Goal: Book appointment/travel/reservation

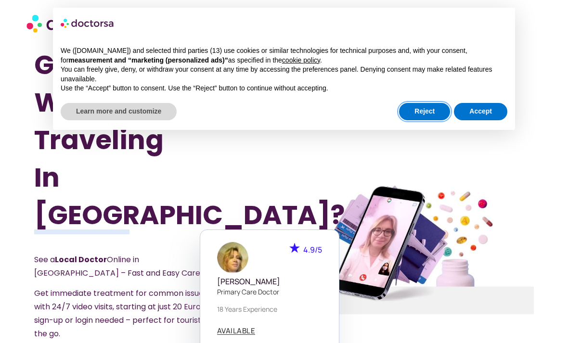
click at [431, 108] on button "Reject" at bounding box center [424, 111] width 51 height 17
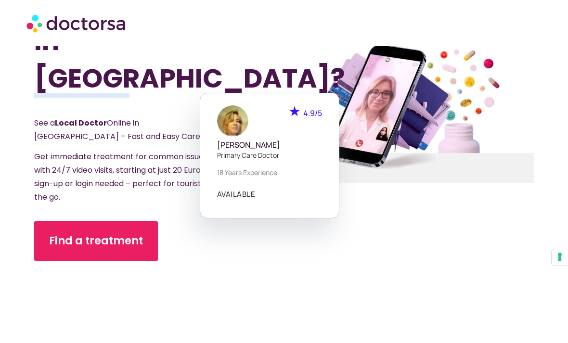
scroll to position [147, 0]
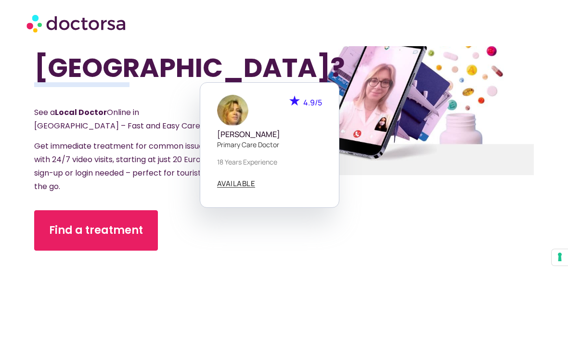
click at [105, 223] on span "Find a treatment" at bounding box center [96, 230] width 94 height 15
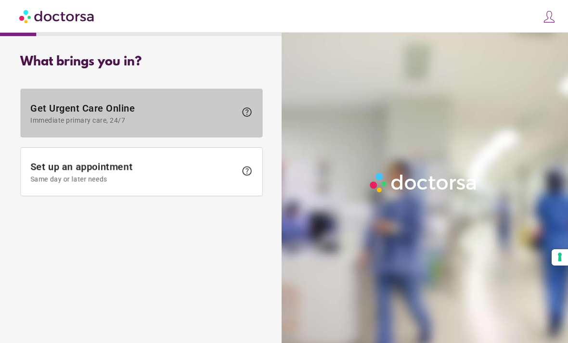
click at [162, 108] on span "Get Urgent Care Online Immediate primary care, 24/7" at bounding box center [133, 114] width 206 height 22
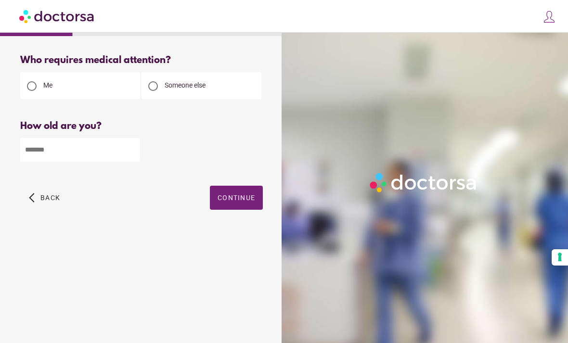
click at [99, 133] on div "How old are you? How old is the patient? Please enter your age" at bounding box center [141, 148] width 243 height 55
click at [117, 143] on input "number" at bounding box center [80, 150] width 120 height 24
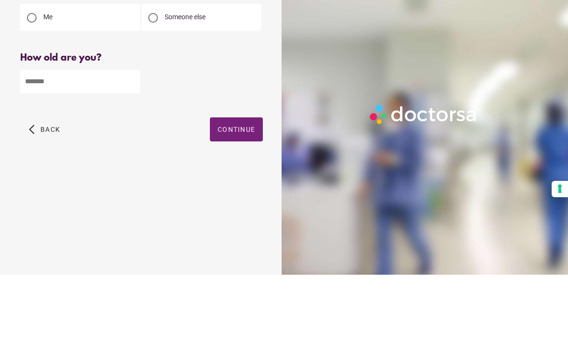
type input "**"
click at [235, 194] on span "Continue" at bounding box center [237, 198] width 38 height 8
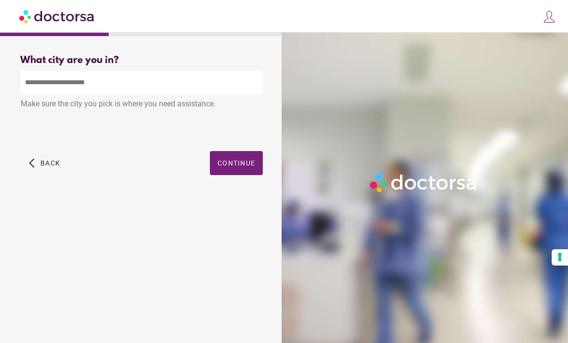
click at [210, 71] on input "text" at bounding box center [141, 83] width 243 height 24
click at [232, 151] on span "button" at bounding box center [236, 163] width 53 height 24
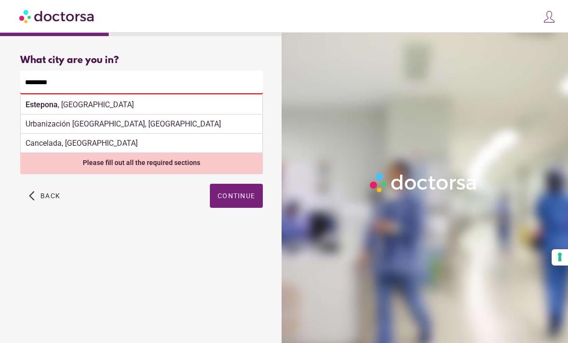
click at [111, 95] on div "[GEOGRAPHIC_DATA] , [GEOGRAPHIC_DATA]" at bounding box center [142, 104] width 242 height 19
type input "**********"
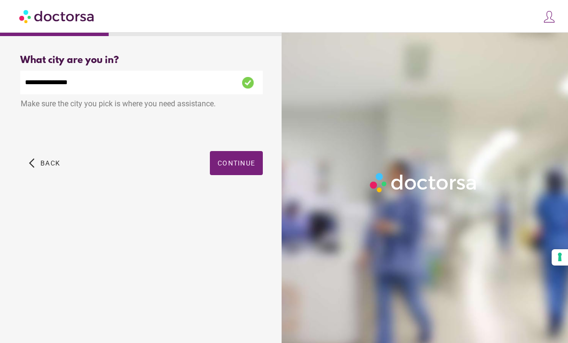
click at [240, 151] on span "button" at bounding box center [236, 163] width 53 height 24
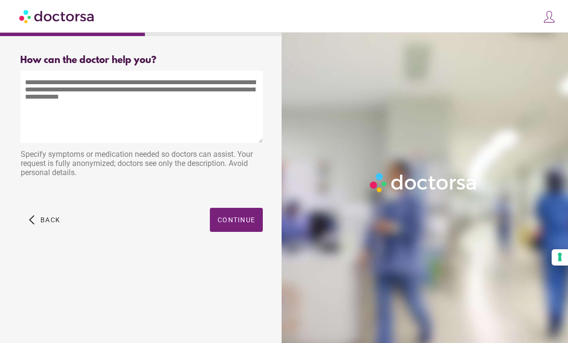
click at [193, 100] on textarea at bounding box center [141, 107] width 243 height 72
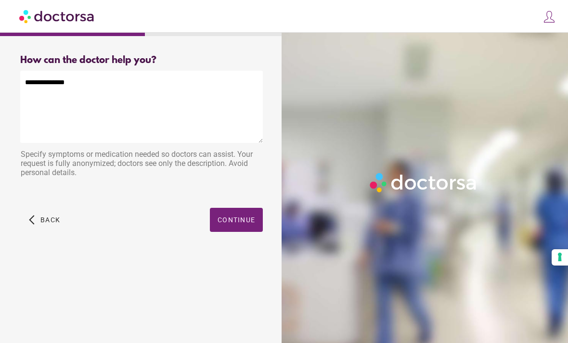
type textarea "**********"
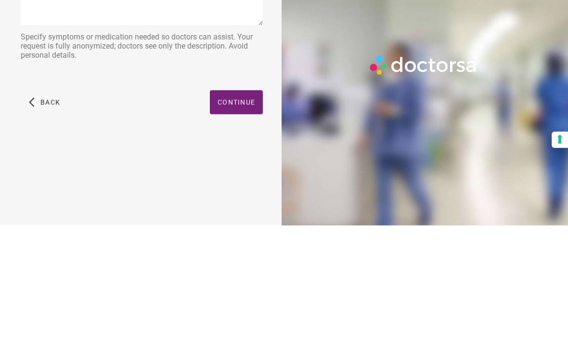
click at [239, 216] on span "Continue" at bounding box center [237, 220] width 38 height 8
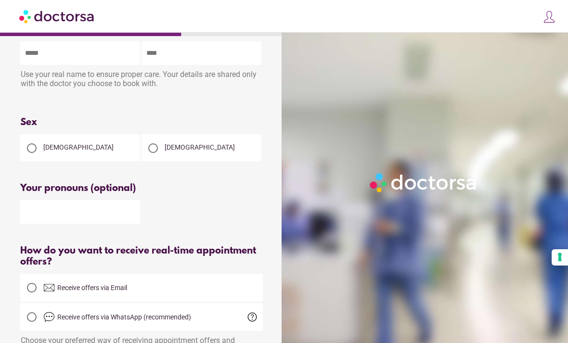
click at [179, 151] on span "[DEMOGRAPHIC_DATA]" at bounding box center [200, 147] width 70 height 8
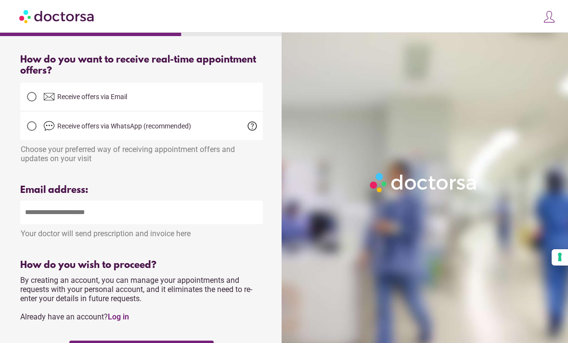
scroll to position [0, 0]
